Goal: Use online tool/utility: Utilize a website feature to perform a specific function

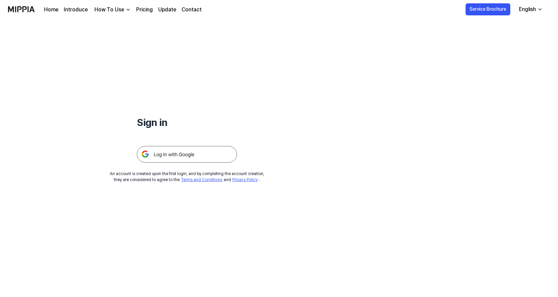
click at [164, 152] on img at bounding box center [187, 154] width 100 height 17
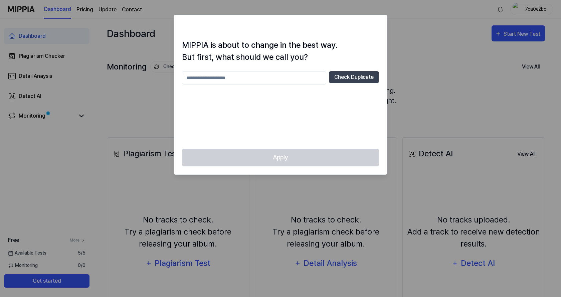
click at [433, 40] on div at bounding box center [280, 148] width 561 height 297
click at [312, 79] on input "text" at bounding box center [254, 77] width 144 height 13
type input "*"
type input "*****"
click at [356, 79] on button "Check Duplicate" at bounding box center [354, 77] width 50 height 12
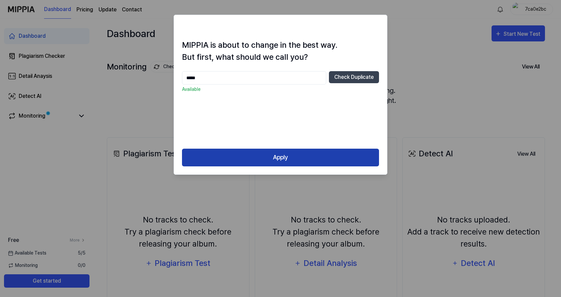
click at [298, 156] on button "Apply" at bounding box center [280, 158] width 197 height 18
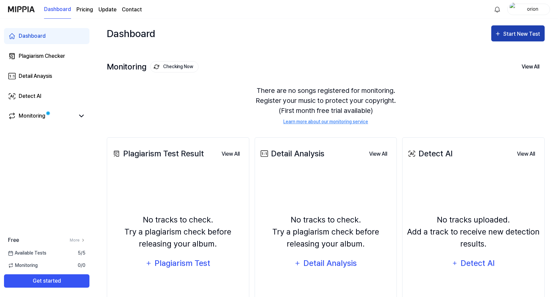
click at [511, 41] on button "Start New Test" at bounding box center [517, 33] width 53 height 16
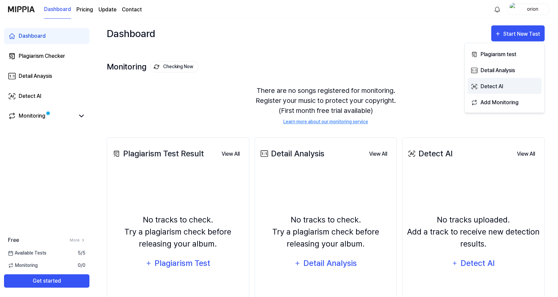
click at [501, 84] on div "Detect AI" at bounding box center [510, 86] width 58 height 9
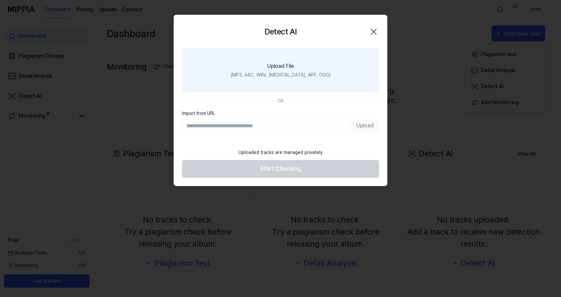
click at [285, 66] on div "Upload File" at bounding box center [280, 66] width 27 height 8
click at [0, 0] on input "Upload File (MP3, AAC, WAV, [MEDICAL_DATA], AIFF, OGG)" at bounding box center [0, 0] width 0 height 0
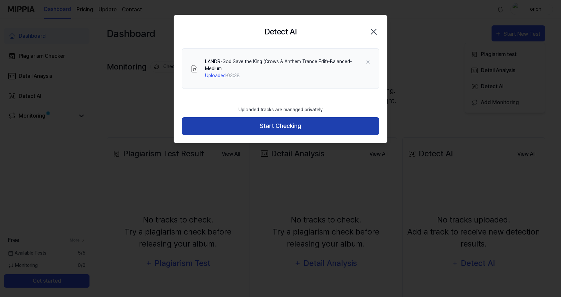
click at [299, 121] on button "Start Checking" at bounding box center [280, 126] width 197 height 18
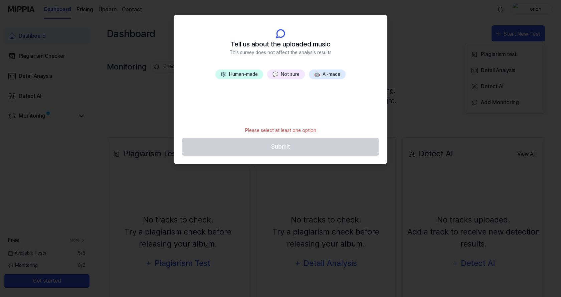
click at [234, 73] on button "🎼 Human-made" at bounding box center [239, 74] width 48 height 10
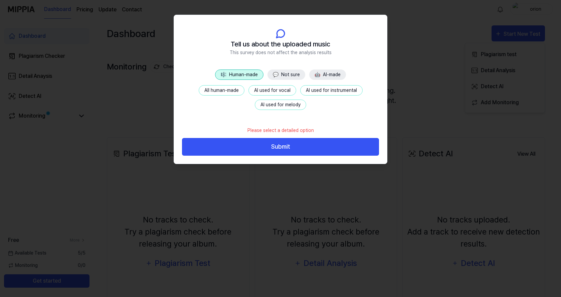
click at [239, 92] on button "All human-made" at bounding box center [222, 90] width 46 height 10
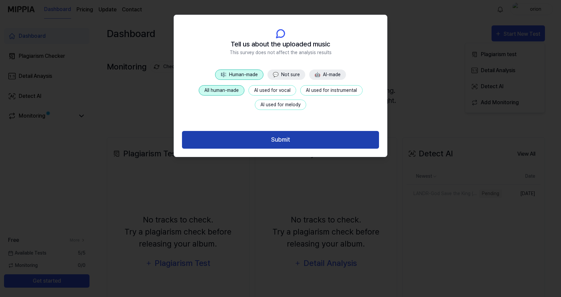
click at [272, 137] on button "Submit" at bounding box center [280, 140] width 197 height 18
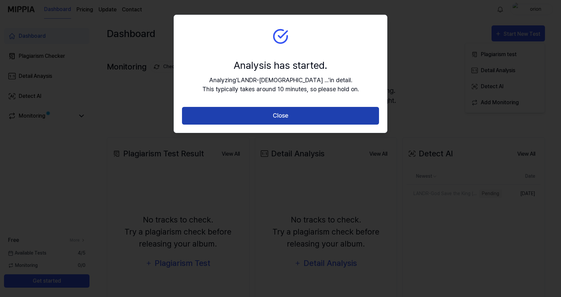
click at [287, 116] on button "Close" at bounding box center [280, 116] width 197 height 18
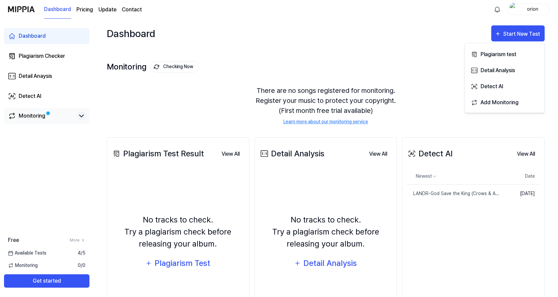
click at [83, 116] on icon at bounding box center [81, 116] width 8 height 8
click at [83, 114] on icon at bounding box center [81, 116] width 8 height 8
click at [529, 64] on button "View All" at bounding box center [530, 67] width 28 height 14
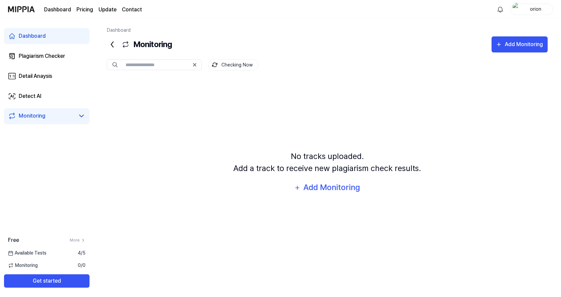
click at [45, 39] on div "Dashboard" at bounding box center [32, 36] width 27 height 8
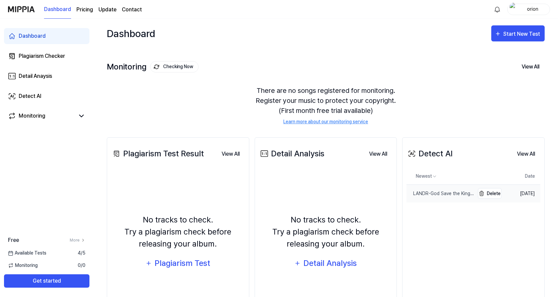
click at [454, 196] on div "LANDR-God Save the King (Crows & Anthem Trance Edit)-Balanced-Medium" at bounding box center [440, 193] width 68 height 7
